Goal: Task Accomplishment & Management: Manage account settings

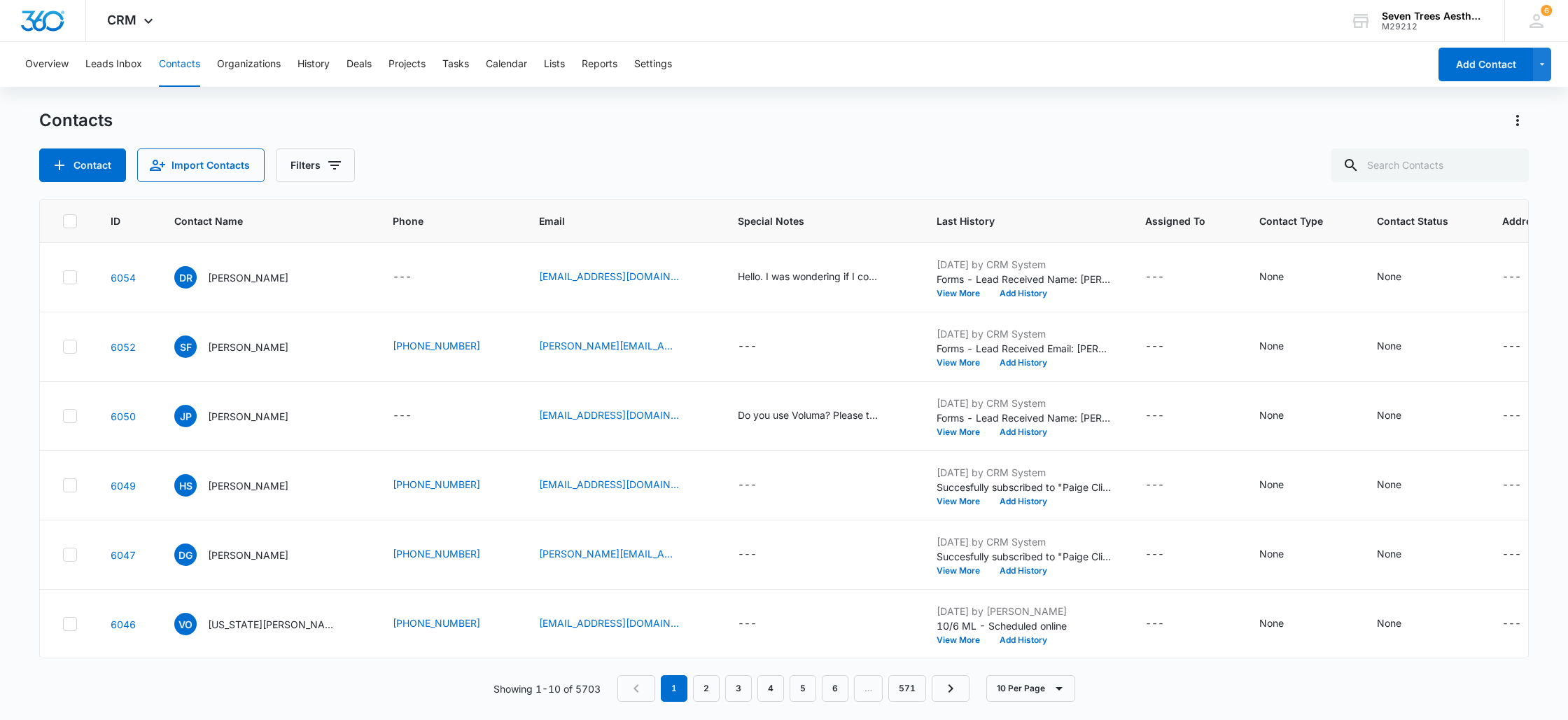
click at [579, 151] on div "Contact Import Contacts Filters" at bounding box center [784, 165] width 1489 height 33
click at [989, 295] on button "Add History" at bounding box center [1023, 294] width 67 height 9
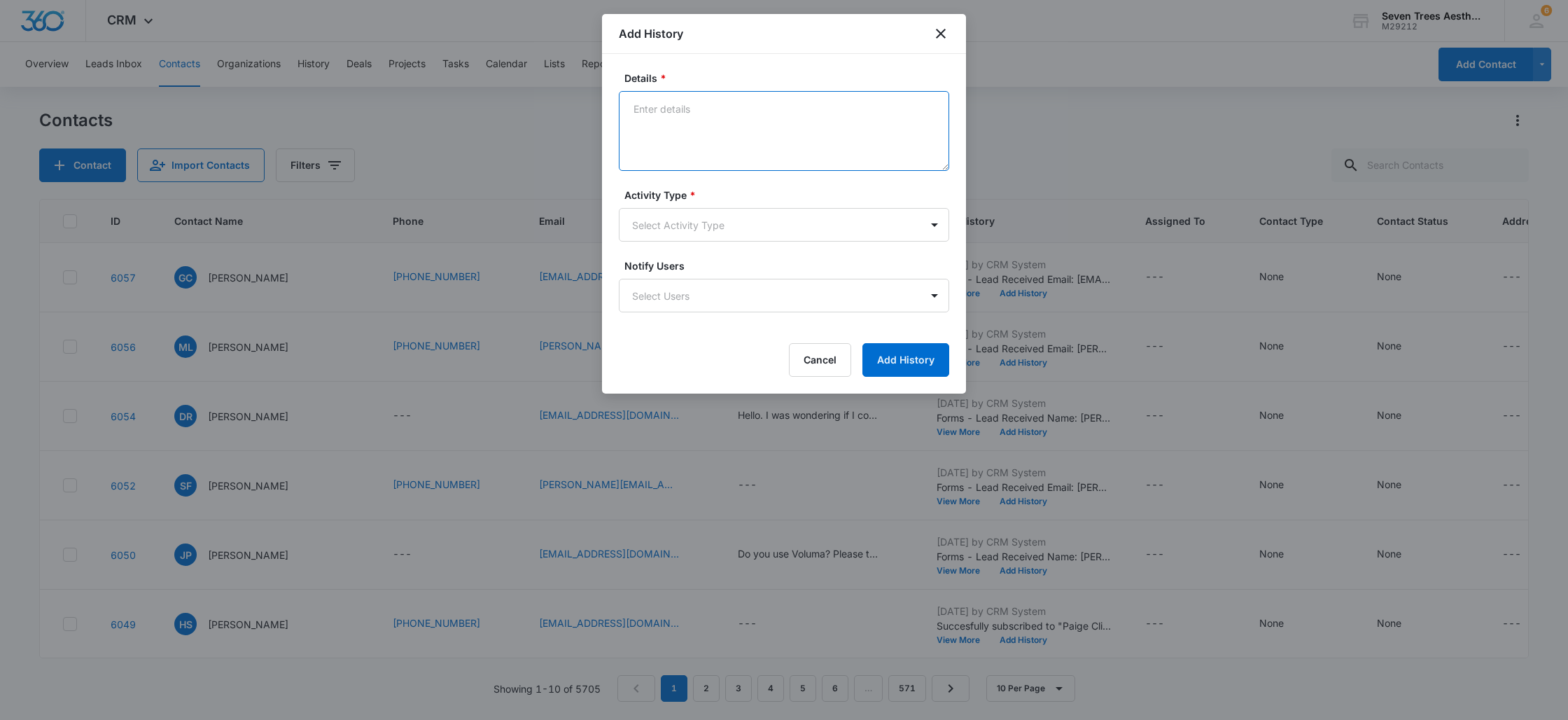
click at [803, 119] on textarea "Details *" at bounding box center [784, 130] width 331 height 80
type textarea "10.9 Booked online. AM"
click at [820, 234] on body "CRM Apps Reputation Websites Forms CRM Email Social Shop Payments POS Content A…" at bounding box center [784, 360] width 1568 height 720
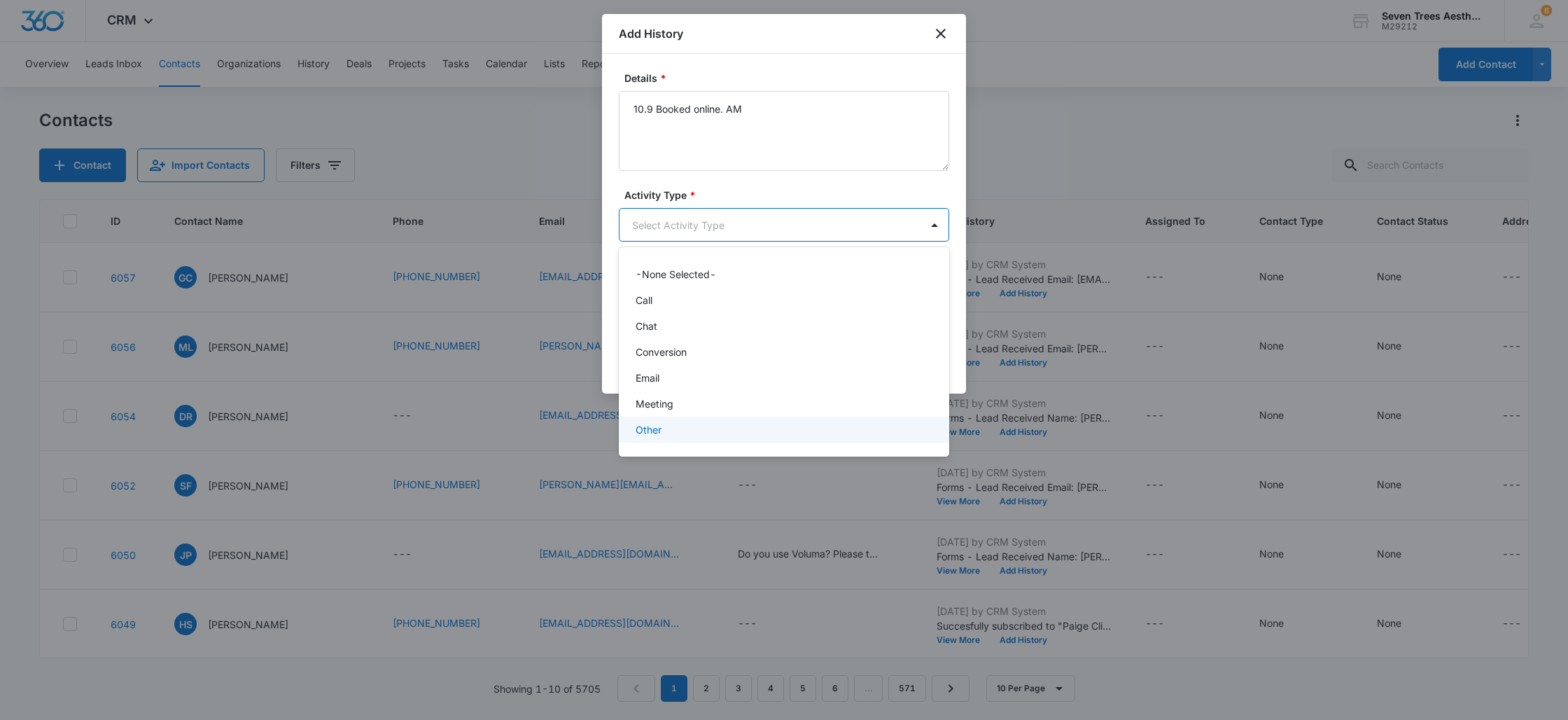
drag, startPoint x: 651, startPoint y: 425, endPoint x: 663, endPoint y: 425, distance: 12.0
click at [651, 425] on p "Other" at bounding box center [649, 429] width 26 height 15
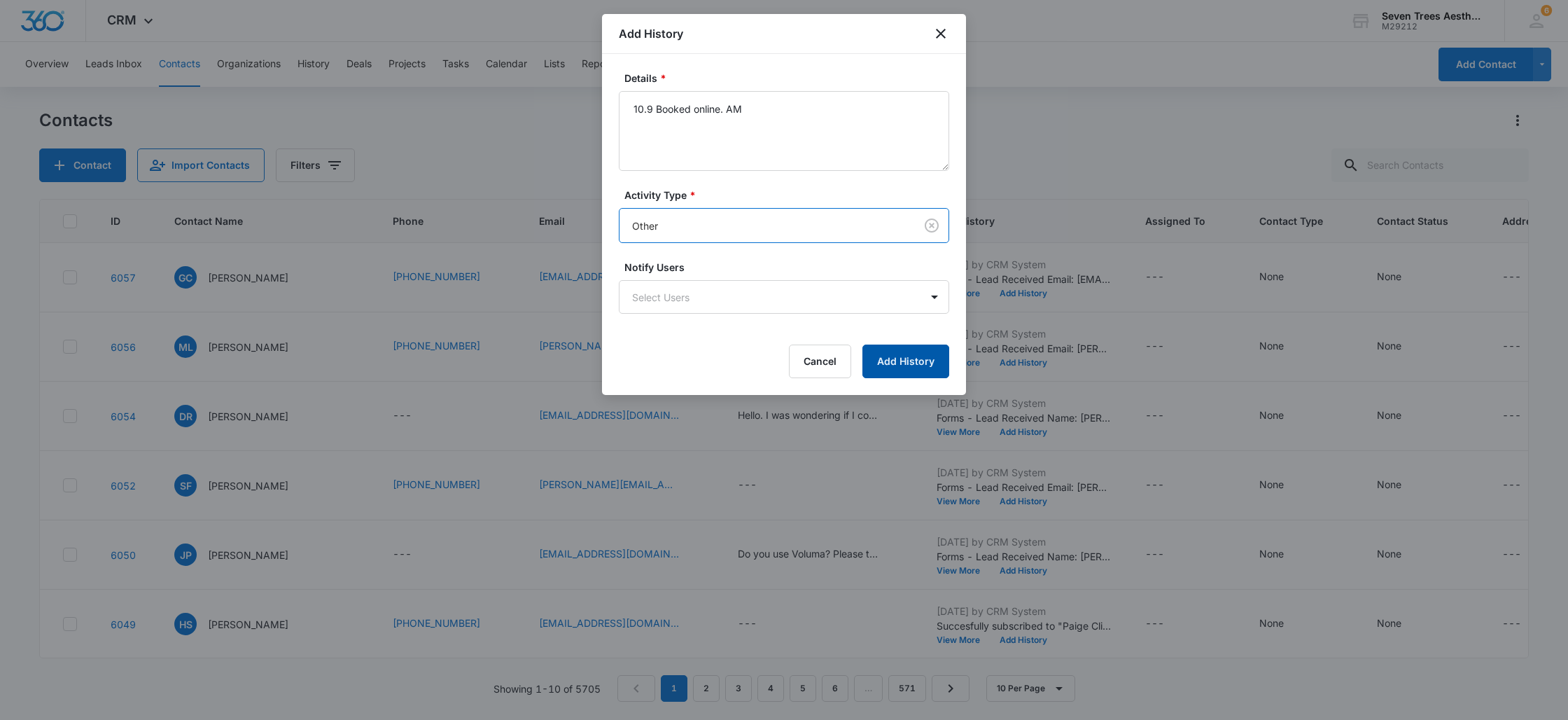
click at [883, 359] on button "Add History" at bounding box center [906, 361] width 87 height 33
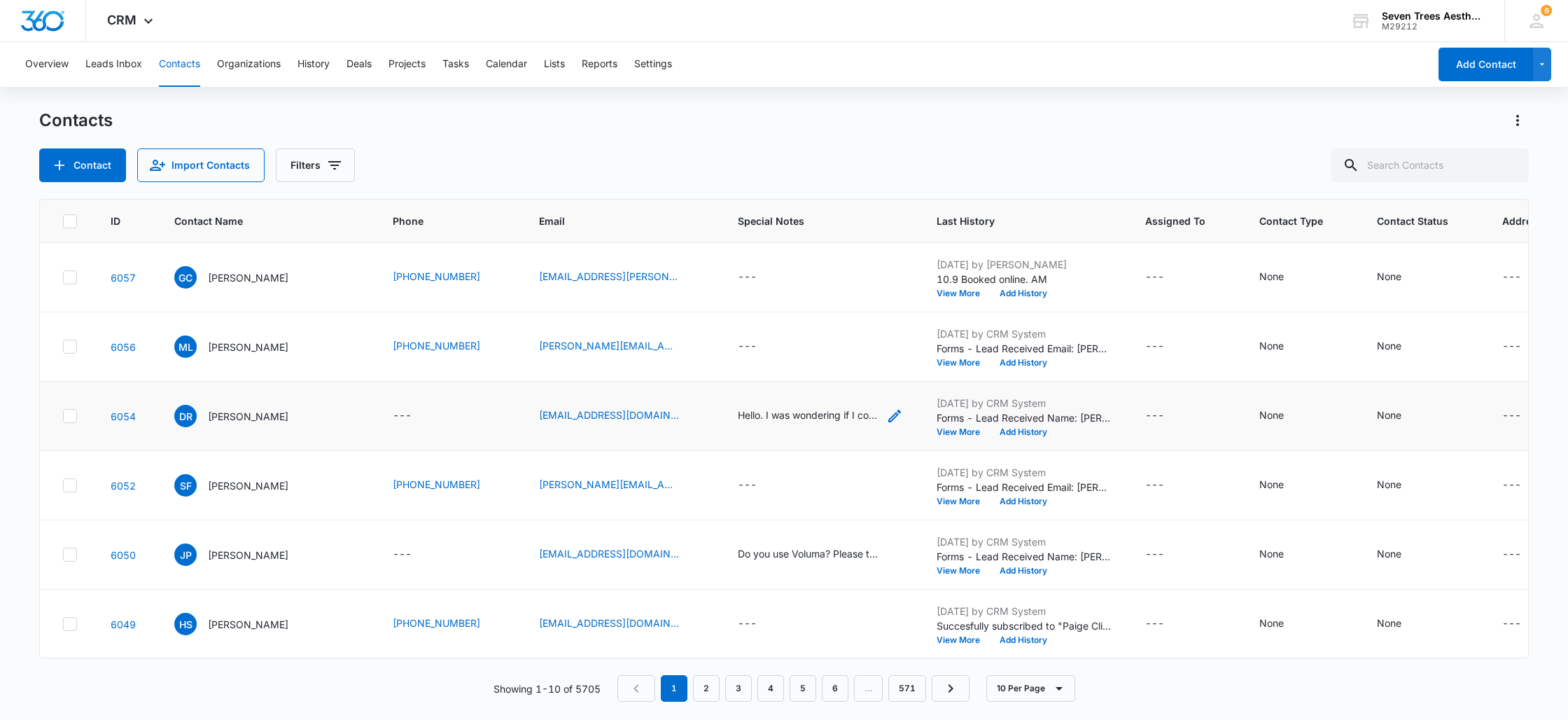
scroll to position [0, 1]
click at [832, 418] on div "Hello. I was wondering if I could get a quote for your [MEDICAL_DATA]. I know i…" at bounding box center [820, 416] width 165 height 17
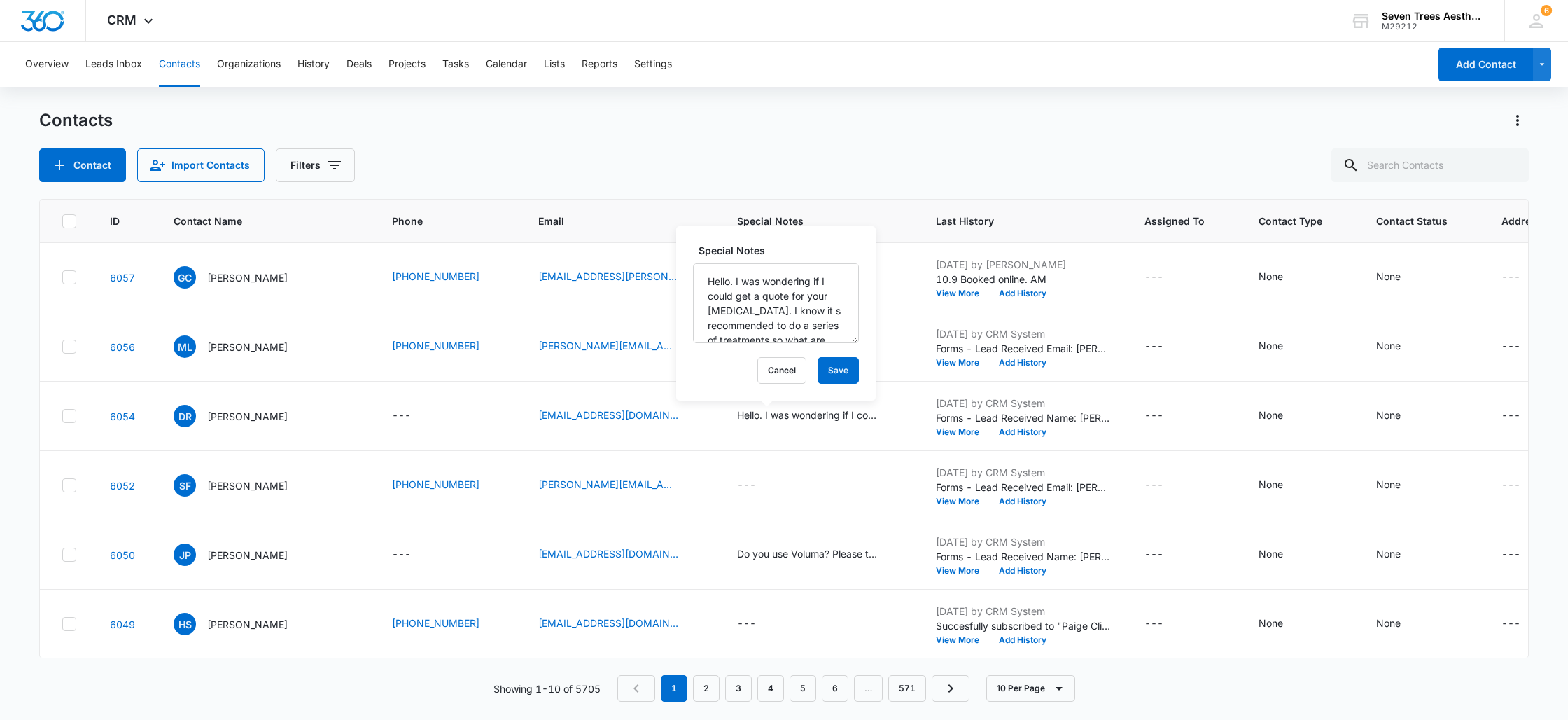
click at [1081, 129] on div "Contacts" at bounding box center [784, 120] width 1489 height 23
click at [989, 430] on button "Add History" at bounding box center [1023, 431] width 67 height 9
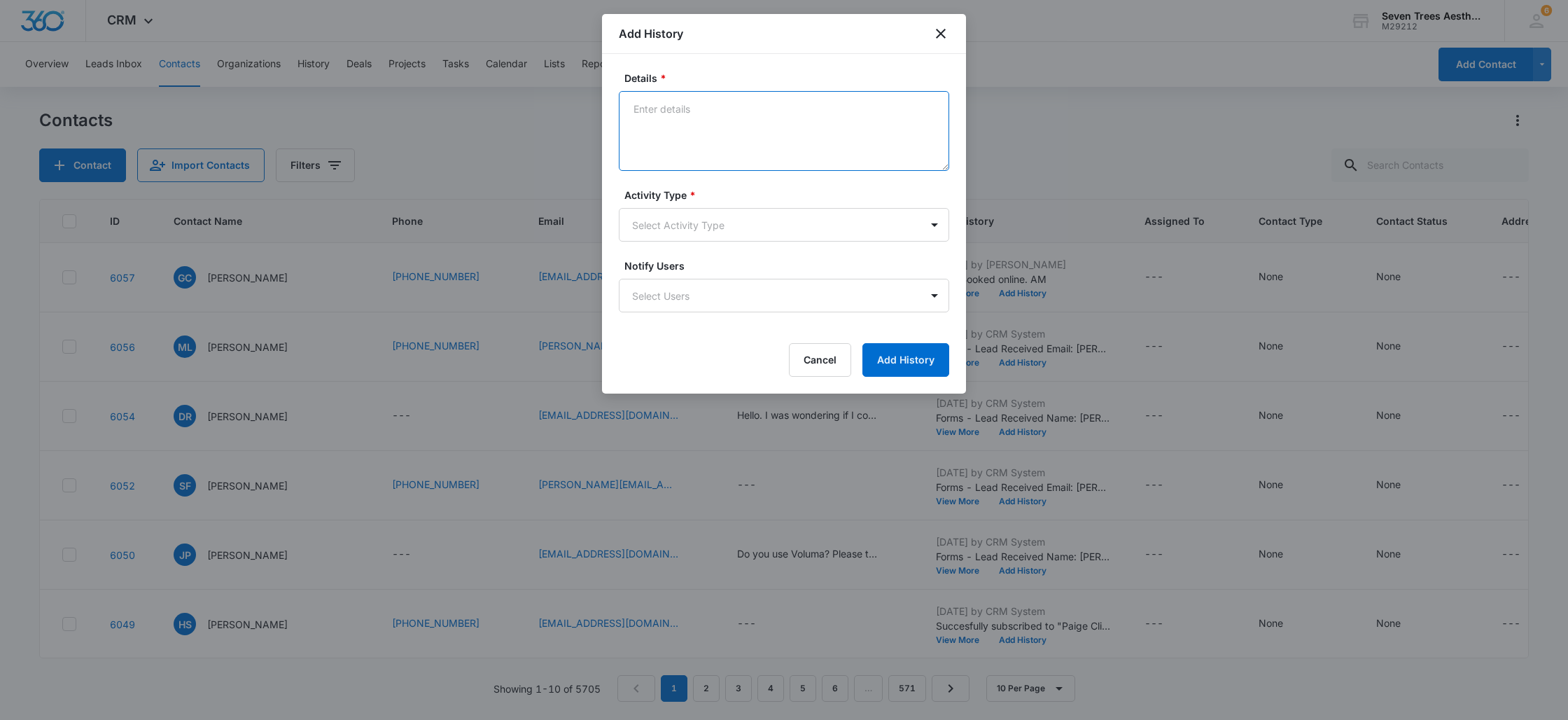
click at [728, 138] on textarea "Details *" at bounding box center [784, 130] width 331 height 80
type textarea "1/9 ML emailed"
click at [910, 364] on button "Add History" at bounding box center [906, 360] width 87 height 33
